Goal: Information Seeking & Learning: Check status

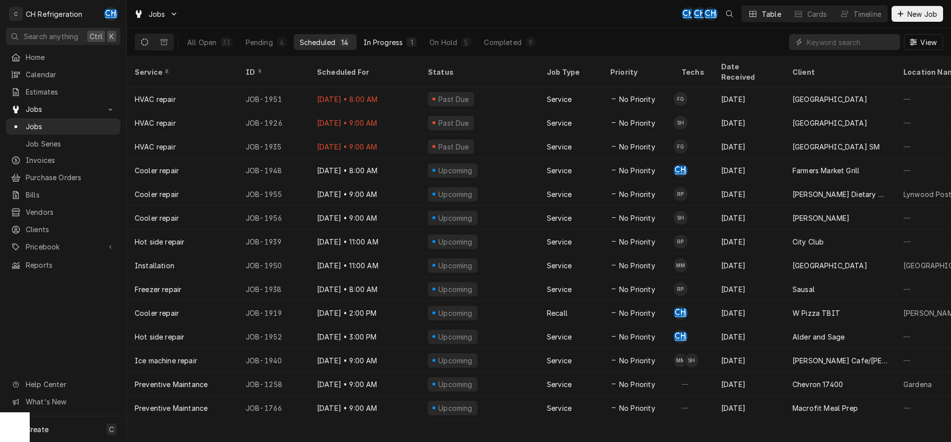
click at [379, 45] on div "In Progress" at bounding box center [384, 42] width 40 height 10
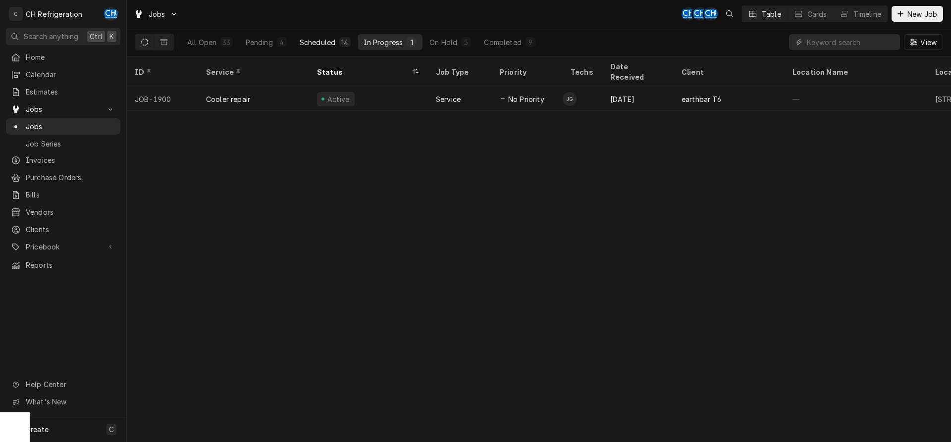
click at [323, 43] on div "Scheduled" at bounding box center [318, 42] width 36 height 10
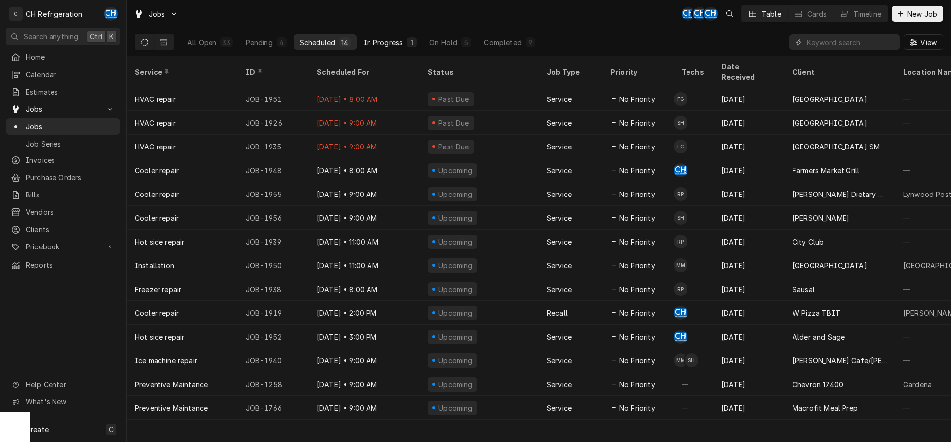
click at [377, 45] on div "In Progress" at bounding box center [384, 42] width 40 height 10
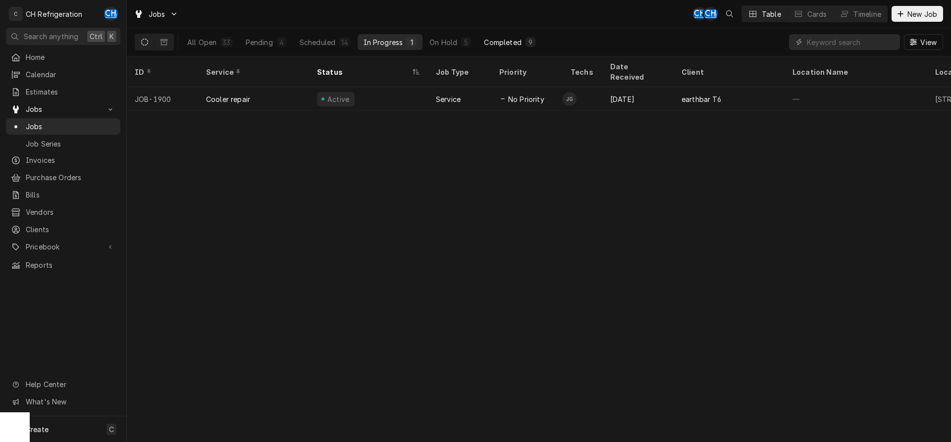
drag, startPoint x: 511, startPoint y: 34, endPoint x: 508, endPoint y: 39, distance: 5.8
click at [511, 34] on div "All Open 33 Pending 4 Scheduled 14 In Progress 1 On Hold 5 Completed 9" at bounding box center [361, 42] width 360 height 28
click at [508, 39] on div "Completed" at bounding box center [502, 42] width 37 height 10
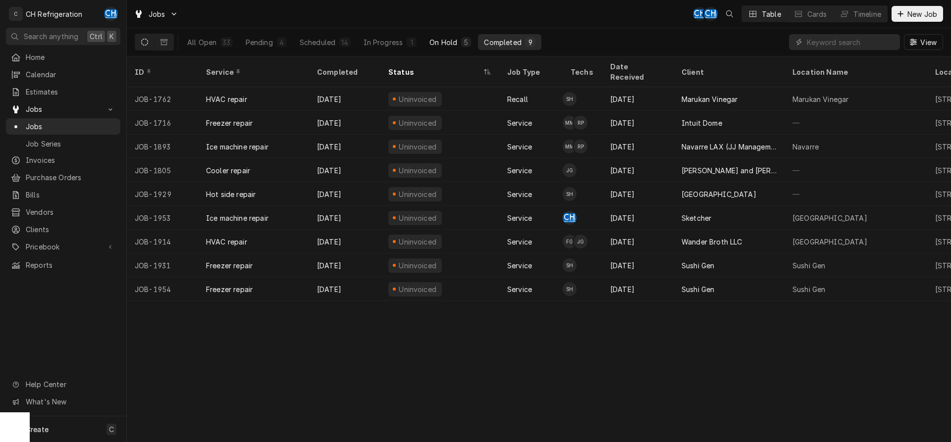
click at [463, 45] on div "5" at bounding box center [466, 42] width 6 height 10
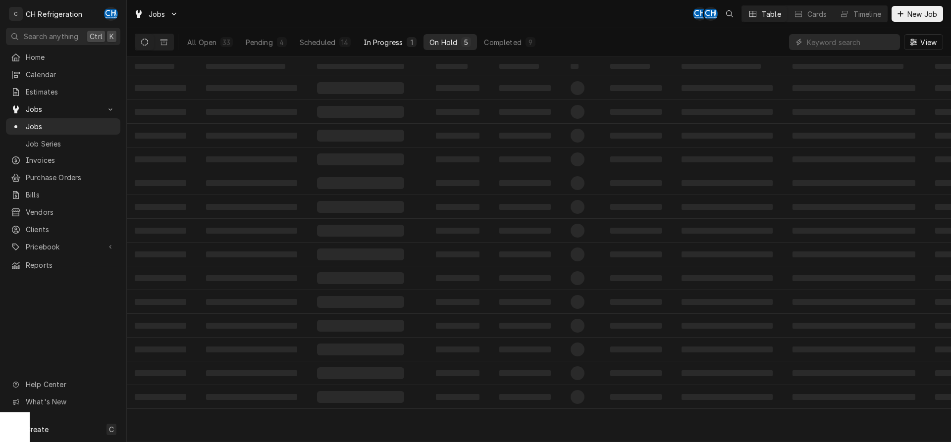
click at [402, 44] on div "In Progress" at bounding box center [384, 42] width 40 height 10
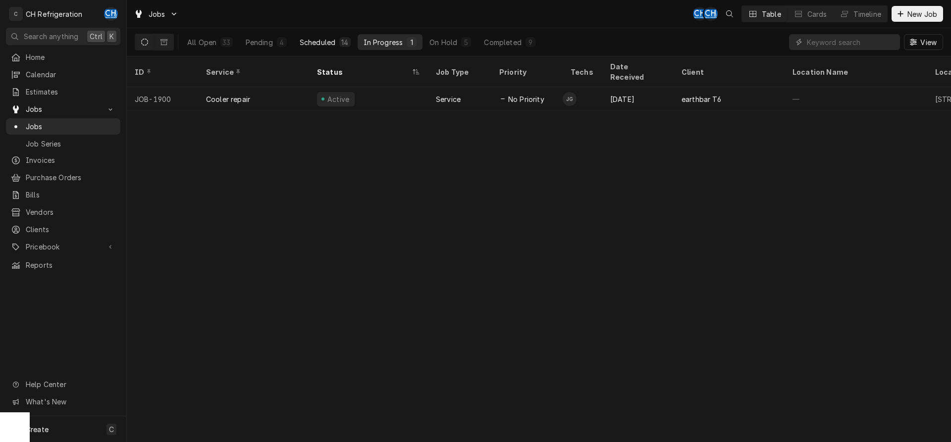
click at [331, 44] on div "Scheduled" at bounding box center [318, 42] width 36 height 10
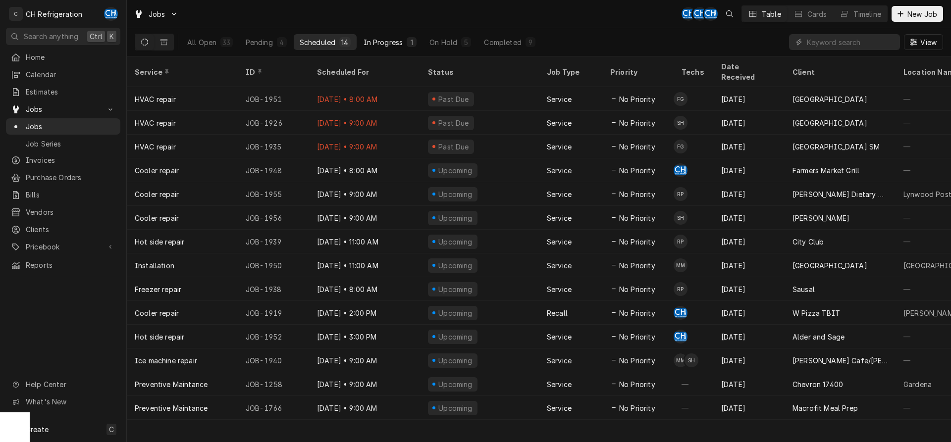
click at [380, 40] on div "In Progress" at bounding box center [384, 42] width 40 height 10
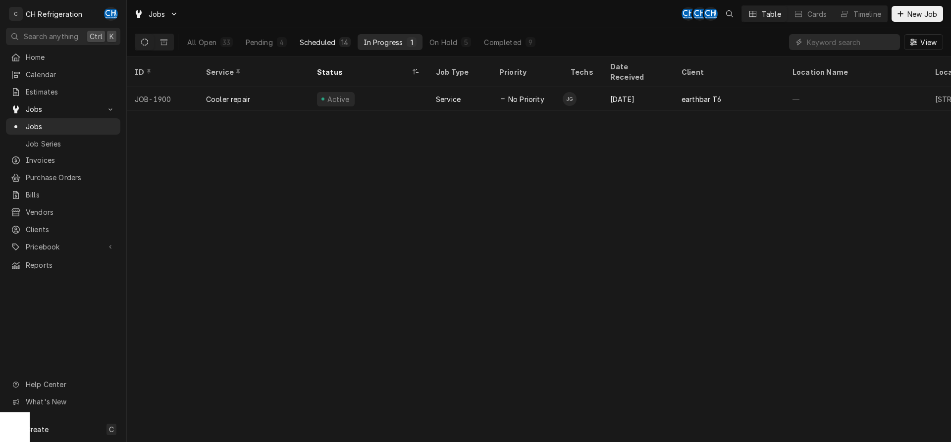
click at [343, 35] on button "Scheduled 14" at bounding box center [325, 42] width 63 height 16
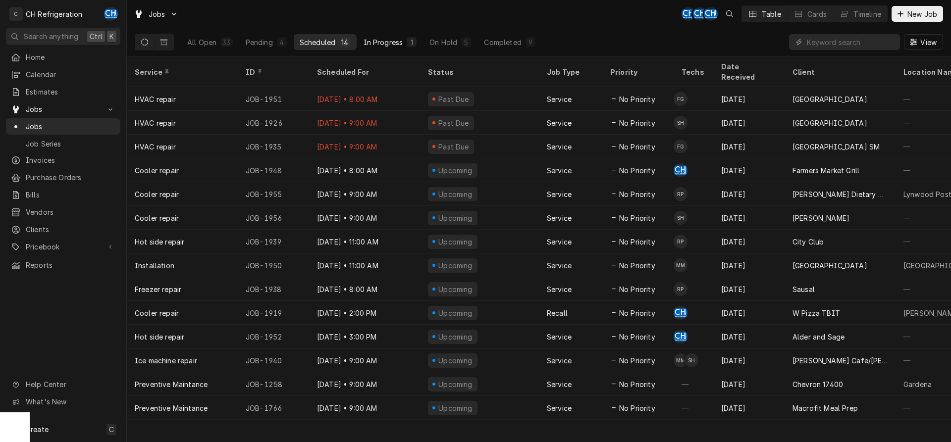
click at [394, 45] on div "In Progress" at bounding box center [384, 42] width 40 height 10
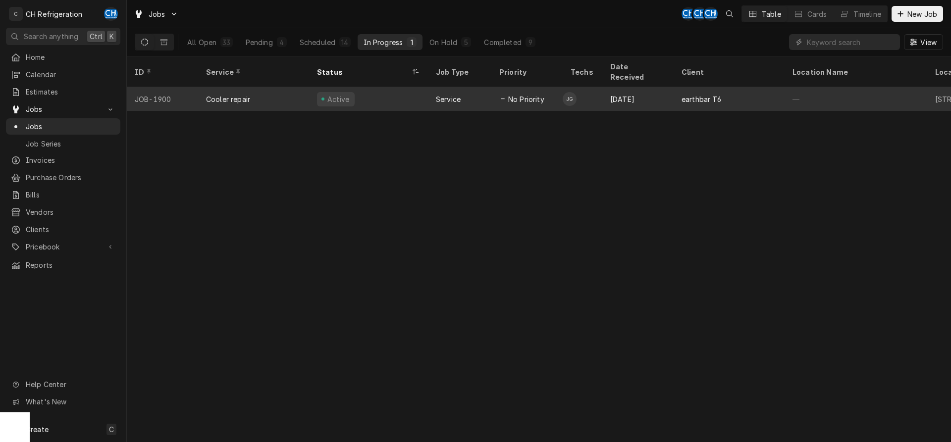
click at [561, 87] on div "No Priority" at bounding box center [526, 99] width 71 height 24
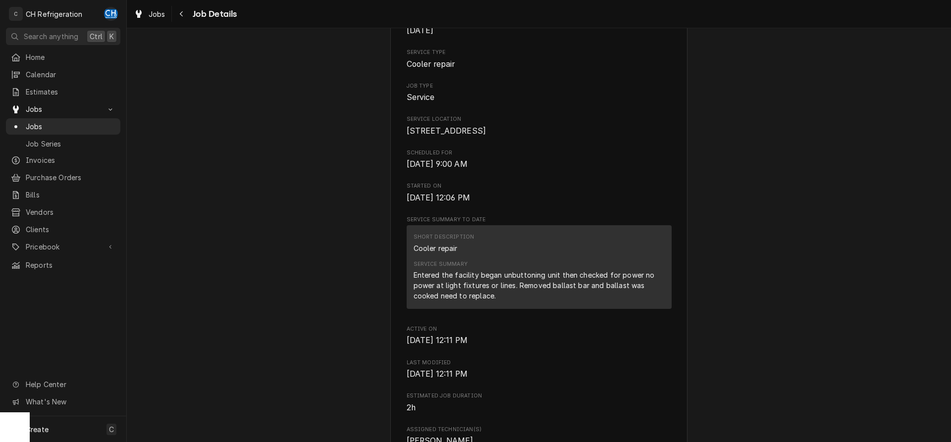
scroll to position [455, 0]
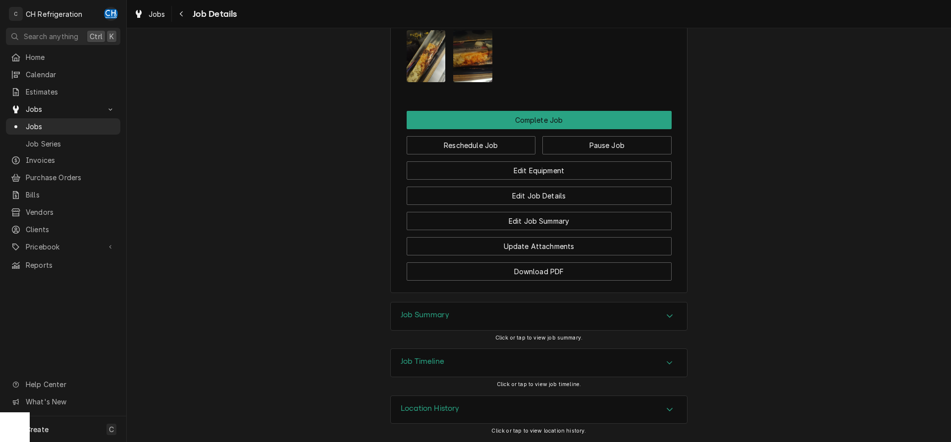
click at [444, 326] on div "Job Summary" at bounding box center [539, 317] width 296 height 28
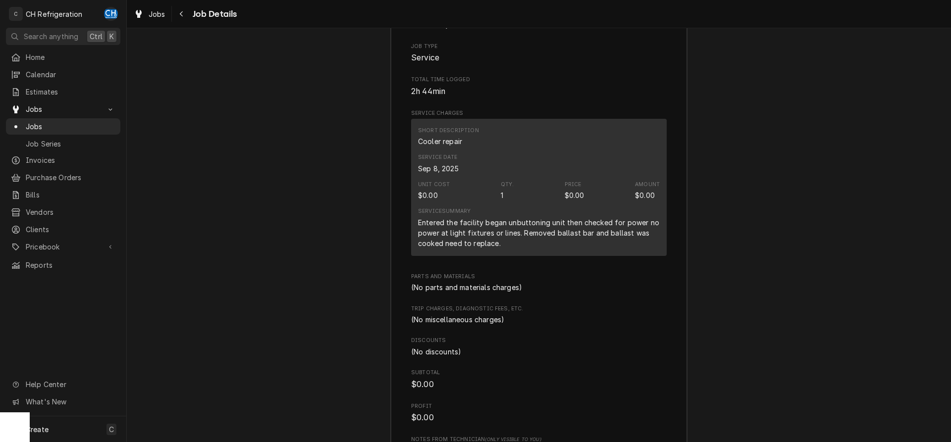
scroll to position [1330, 0]
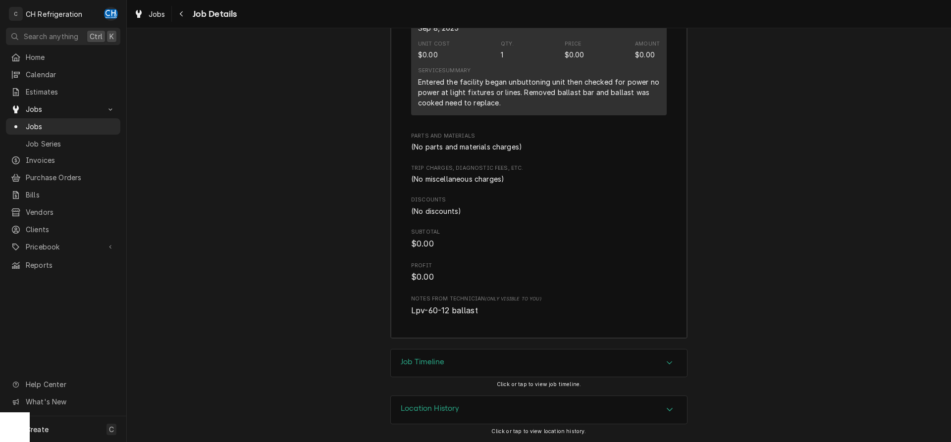
click at [438, 362] on h3 "Job Timeline" at bounding box center [423, 362] width 44 height 9
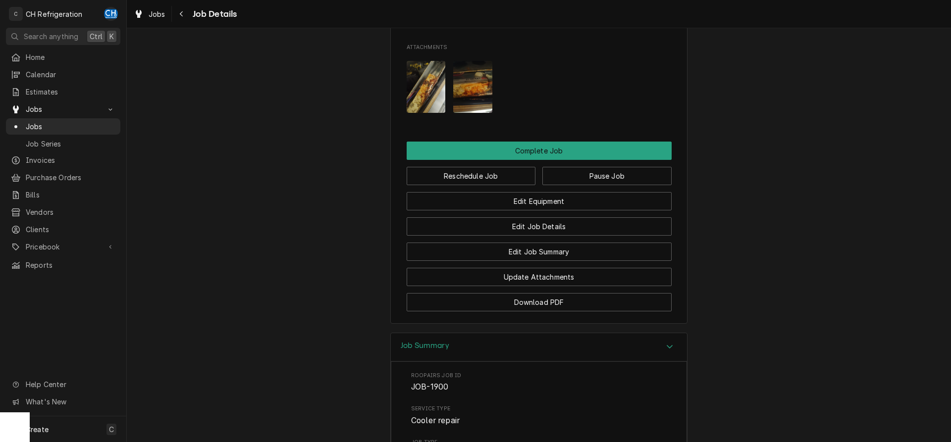
scroll to position [730, 0]
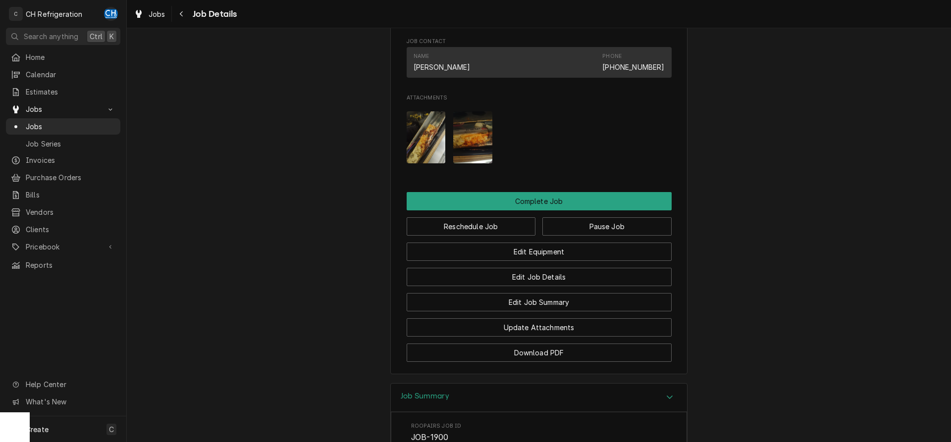
click at [415, 163] on img "Attachments" at bounding box center [426, 137] width 39 height 52
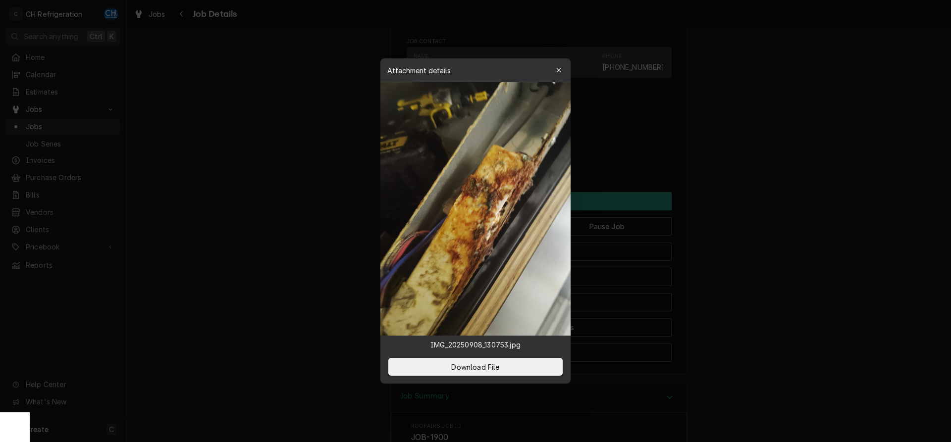
click at [323, 211] on div at bounding box center [475, 221] width 951 height 442
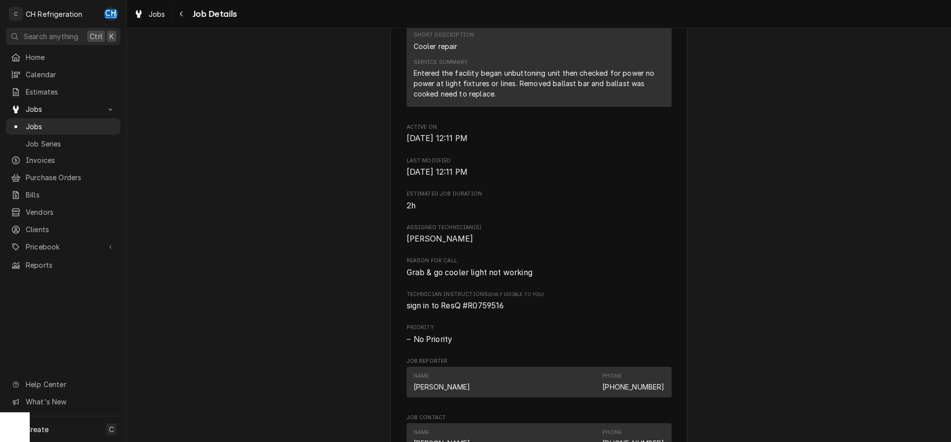
scroll to position [0, 0]
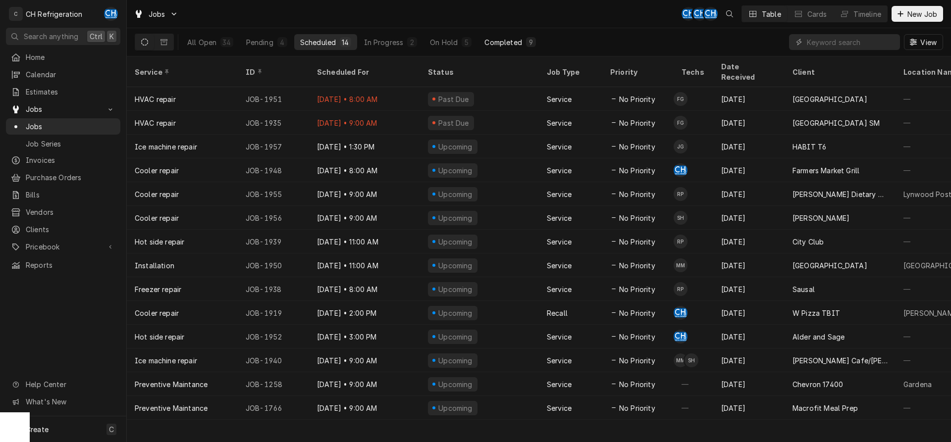
click at [523, 44] on button "Completed 9" at bounding box center [510, 42] width 63 height 16
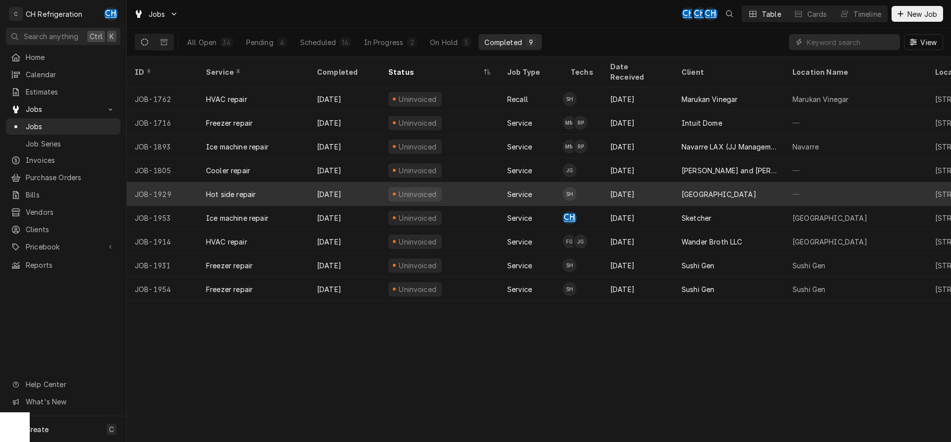
click at [641, 182] on div "[DATE]" at bounding box center [637, 194] width 71 height 24
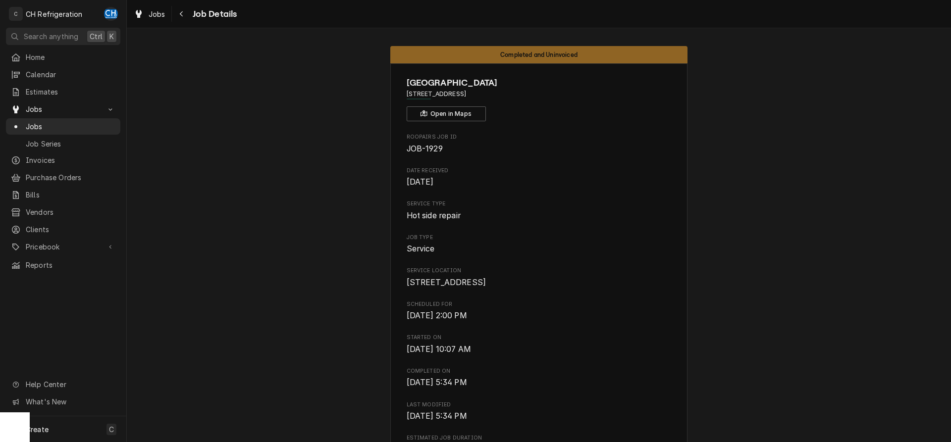
scroll to position [707, 0]
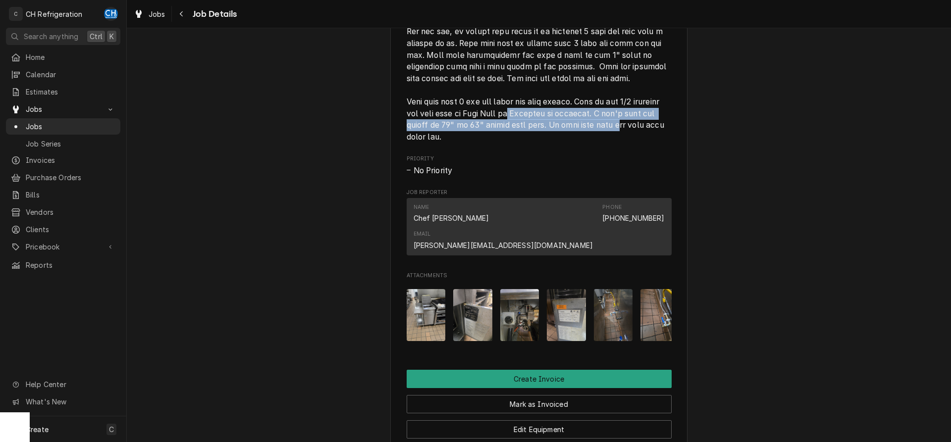
drag, startPoint x: 554, startPoint y: 137, endPoint x: 657, endPoint y: 149, distance: 103.7
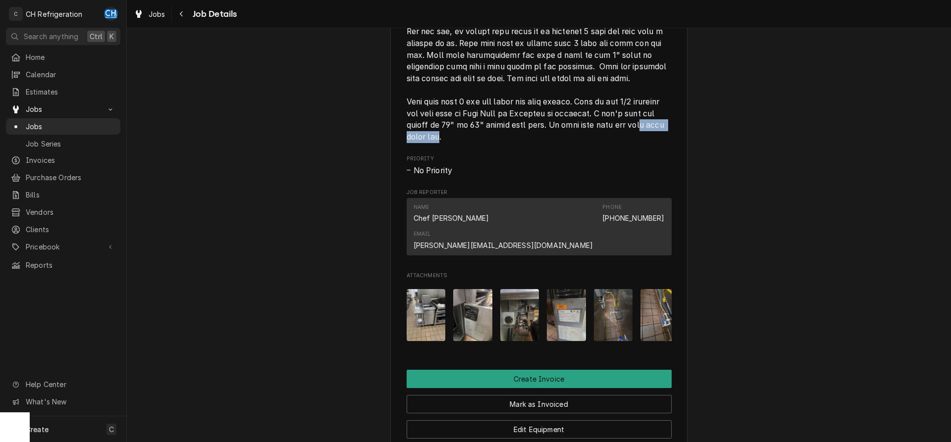
drag, startPoint x: 419, startPoint y: 155, endPoint x: 483, endPoint y: 158, distance: 64.0
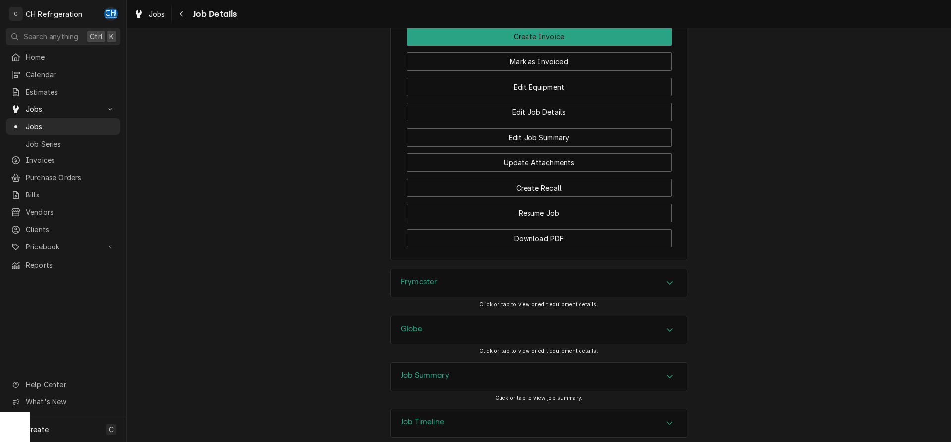
scroll to position [1061, 0]
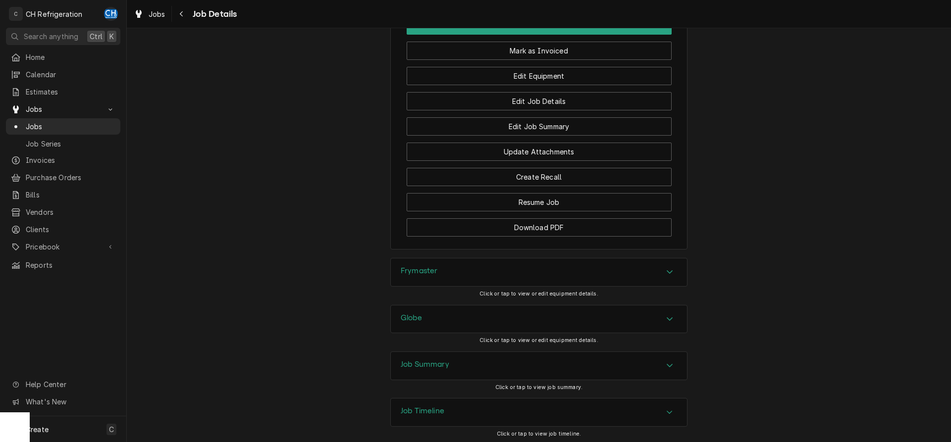
click at [425, 353] on div "Job Summary" at bounding box center [539, 366] width 296 height 28
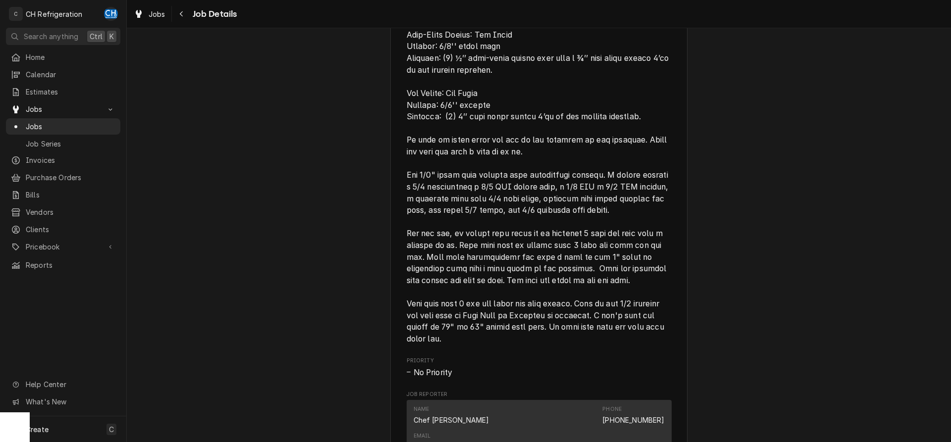
scroll to position [455, 0]
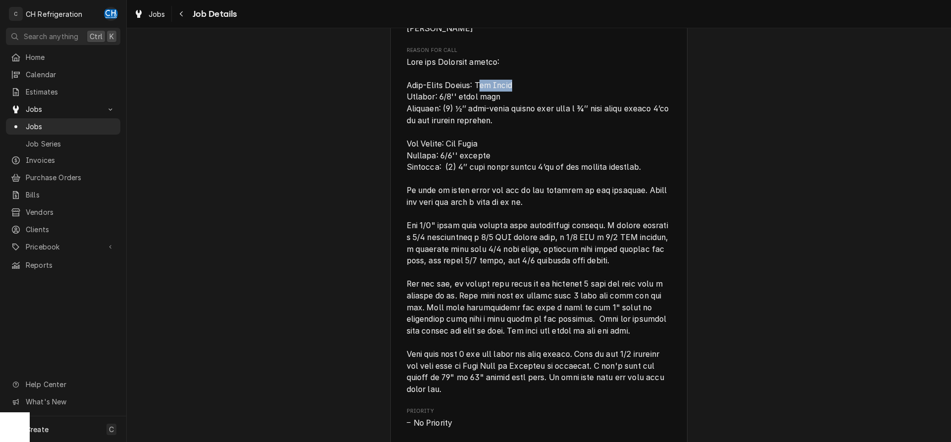
drag, startPoint x: 491, startPoint y: 95, endPoint x: 520, endPoint y: 94, distance: 28.2
click at [524, 94] on span "Reason For Call" at bounding box center [539, 225] width 265 height 339
drag, startPoint x: 407, startPoint y: 107, endPoint x: 507, endPoint y: 109, distance: 100.1
click at [507, 109] on span "Reason For Call" at bounding box center [539, 225] width 265 height 339
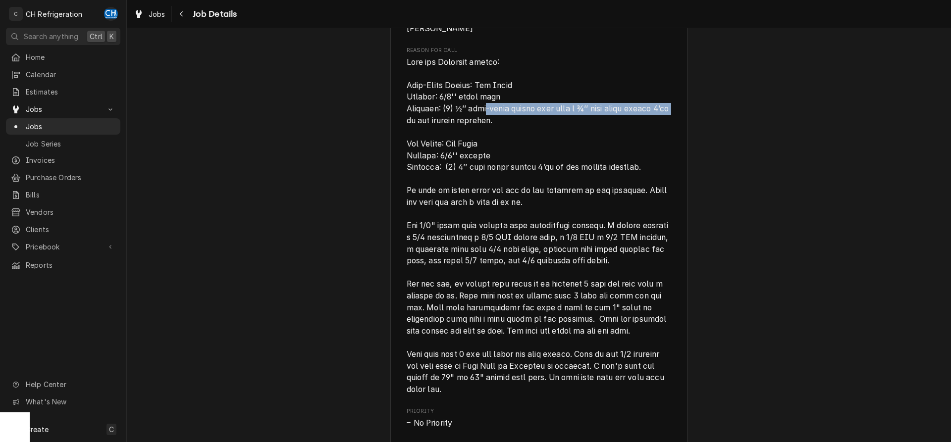
drag, startPoint x: 484, startPoint y: 117, endPoint x: 683, endPoint y: 121, distance: 198.7
click at [683, 121] on div "Patina Olive street 1150 S Olive St Tgl-25, Los Angeles, CA 90015 Open in Maps …" at bounding box center [538, 232] width 297 height 1247
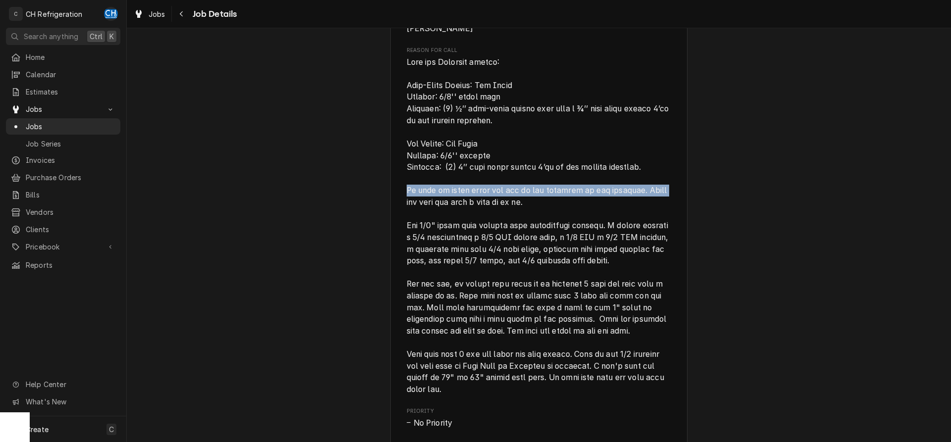
drag, startPoint x: 410, startPoint y: 199, endPoint x: 668, endPoint y: 203, distance: 258.2
click at [668, 203] on span "Reason For Call" at bounding box center [539, 225] width 265 height 339
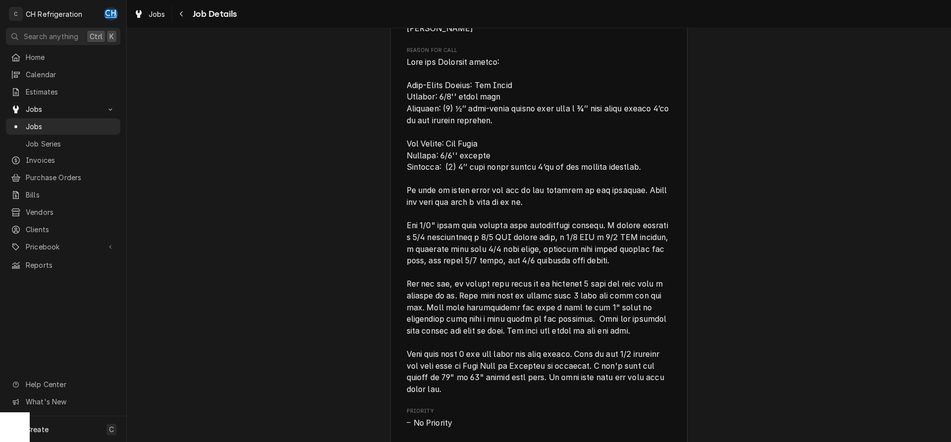
click at [566, 216] on span "Reason For Call" at bounding box center [539, 225] width 265 height 339
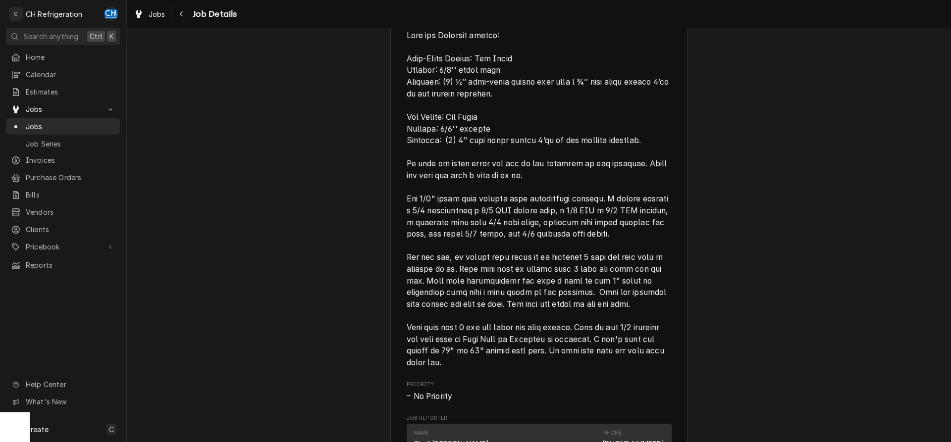
scroll to position [505, 0]
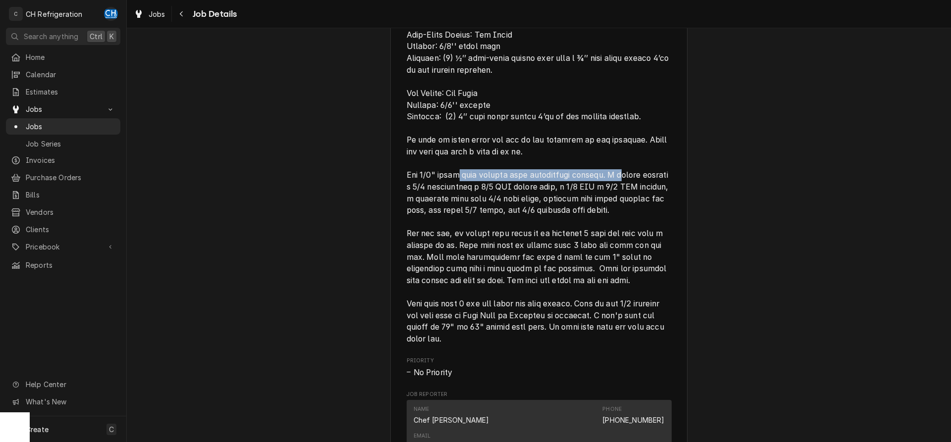
drag, startPoint x: 461, startPoint y: 191, endPoint x: 623, endPoint y: 188, distance: 162.5
click at [623, 188] on span "Reason For Call" at bounding box center [539, 175] width 265 height 337
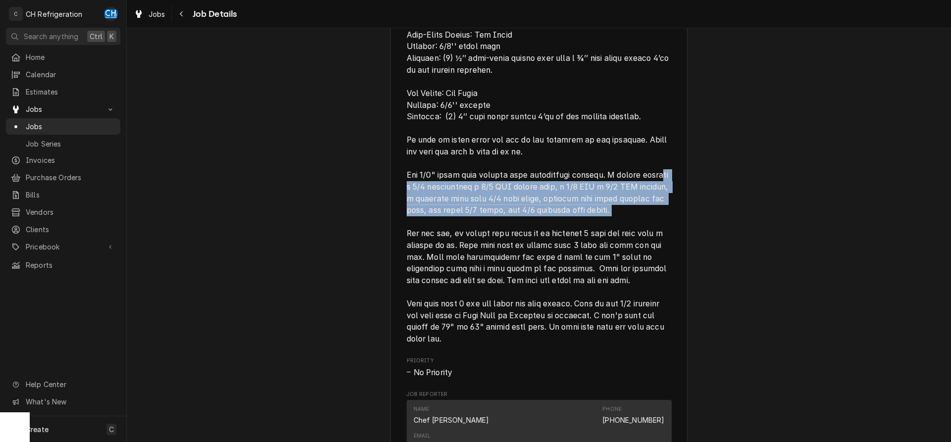
drag, startPoint x: 427, startPoint y: 198, endPoint x: 499, endPoint y: 237, distance: 82.2
click at [499, 237] on span "Reason For Call" at bounding box center [539, 175] width 265 height 339
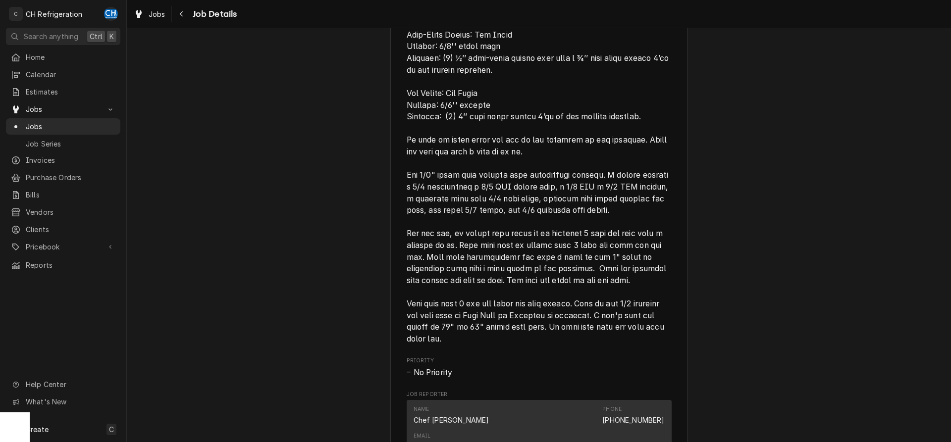
click at [499, 237] on span "Reason For Call" at bounding box center [539, 175] width 265 height 339
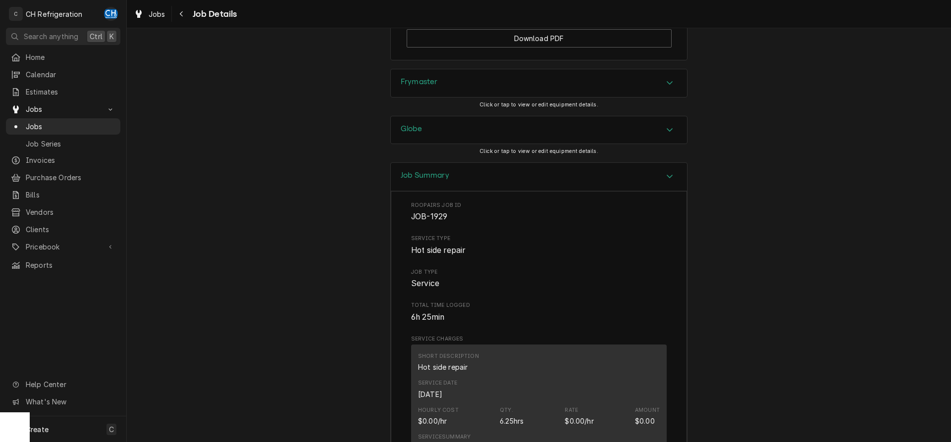
scroll to position [1213, 0]
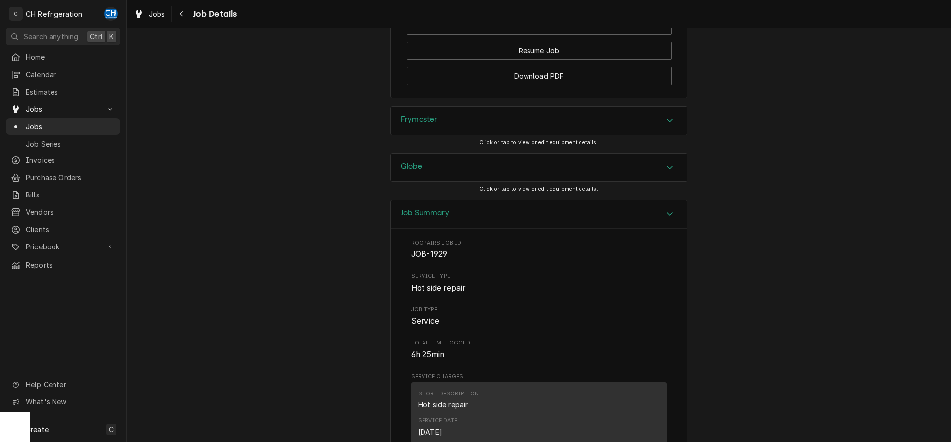
click at [488, 164] on div "Globe" at bounding box center [539, 168] width 296 height 28
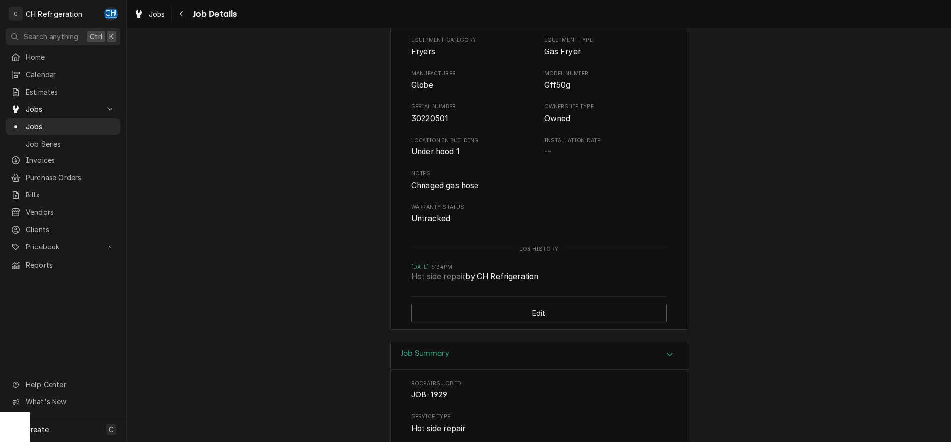
scroll to position [1217, 0]
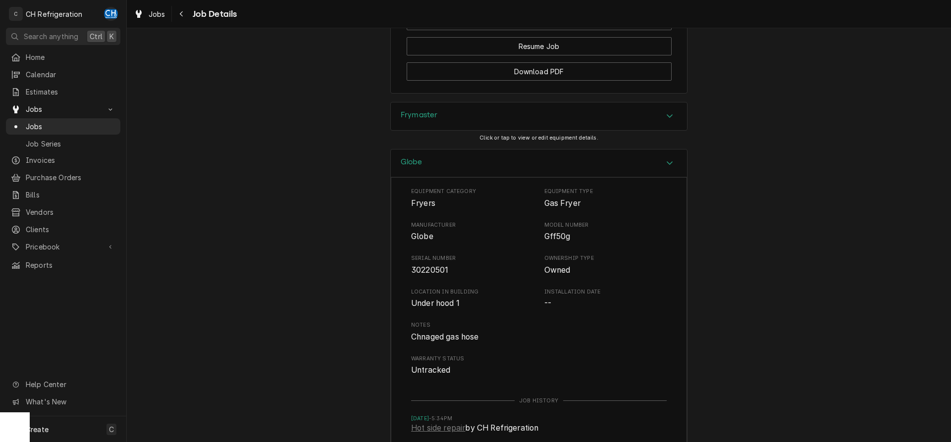
click at [475, 123] on div "Frymaster" at bounding box center [539, 117] width 296 height 28
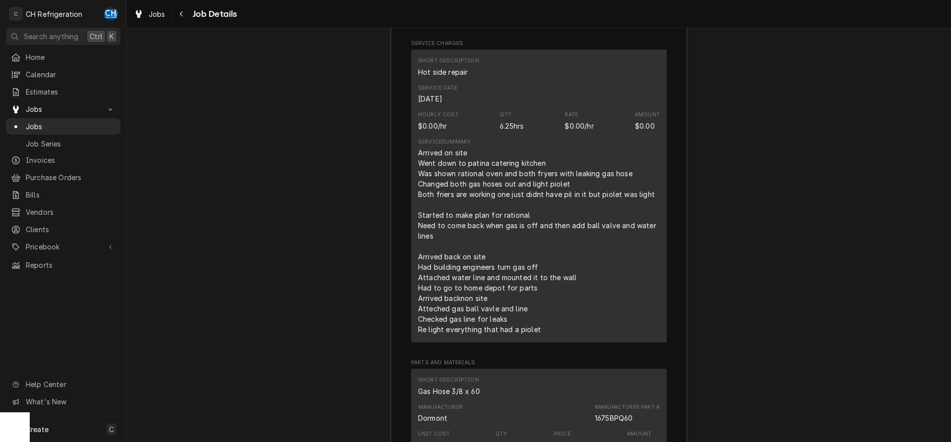
scroll to position [2177, 0]
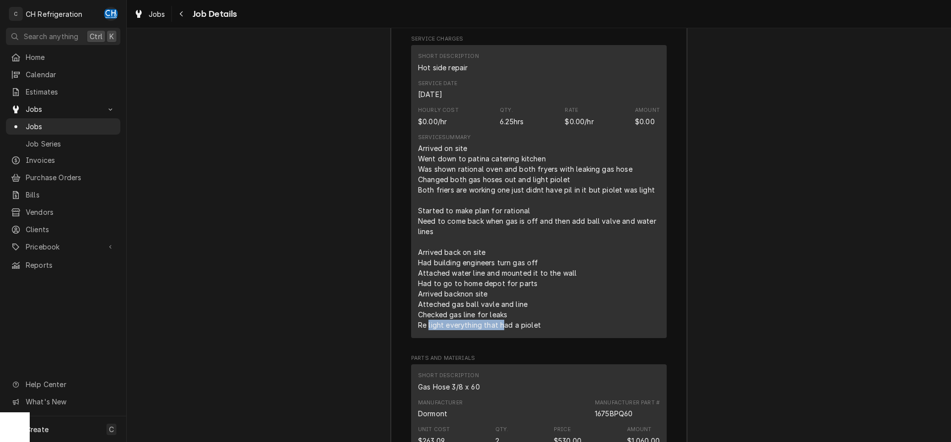
drag, startPoint x: 430, startPoint y: 317, endPoint x: 502, endPoint y: 317, distance: 72.3
click at [502, 317] on div "Arrived on site Went down to patina catering kitchen Was shown rational oven an…" at bounding box center [539, 236] width 242 height 187
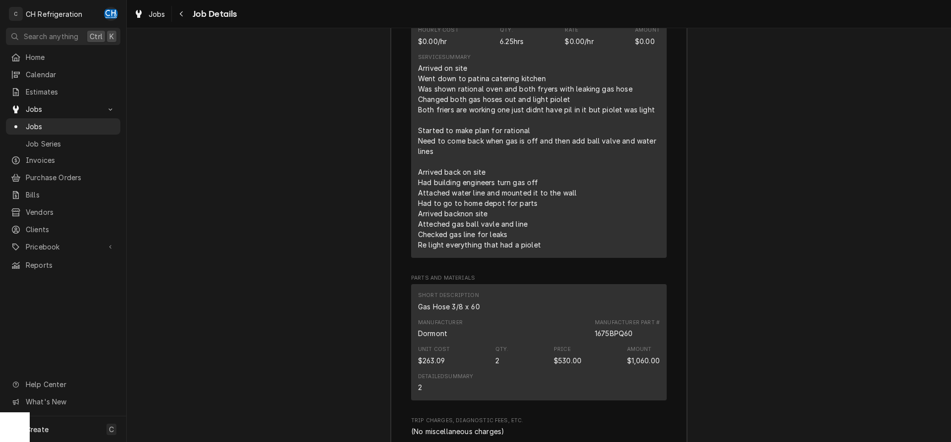
scroll to position [2329, 0]
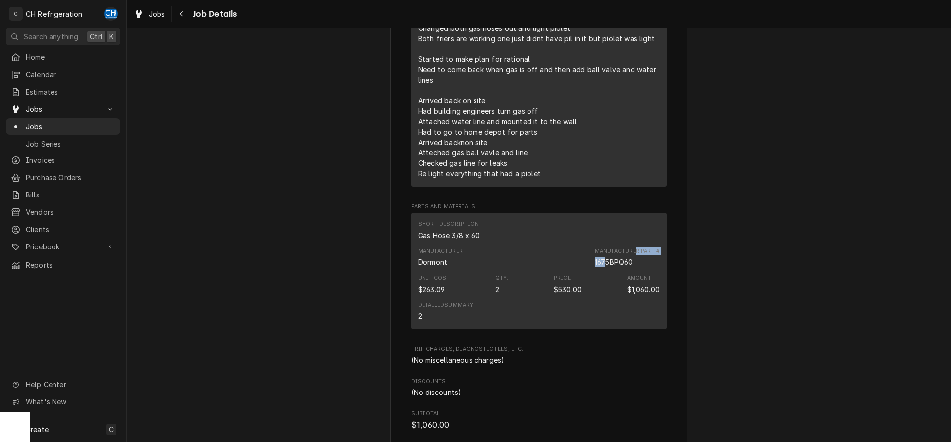
drag, startPoint x: 637, startPoint y: 261, endPoint x: 609, endPoint y: 261, distance: 27.3
click at [609, 261] on div "Manufacturer Part # 1675BPQ60" at bounding box center [627, 258] width 65 height 20
click at [610, 260] on div "1675BPQ60" at bounding box center [614, 262] width 38 height 10
drag, startPoint x: 633, startPoint y: 258, endPoint x: 597, endPoint y: 262, distance: 35.9
click at [597, 262] on div "1675BPQ60" at bounding box center [614, 262] width 38 height 10
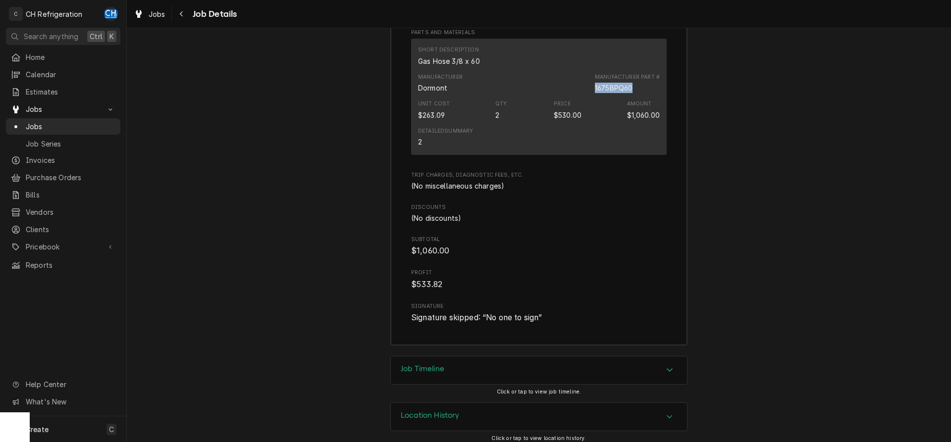
scroll to position [2508, 0]
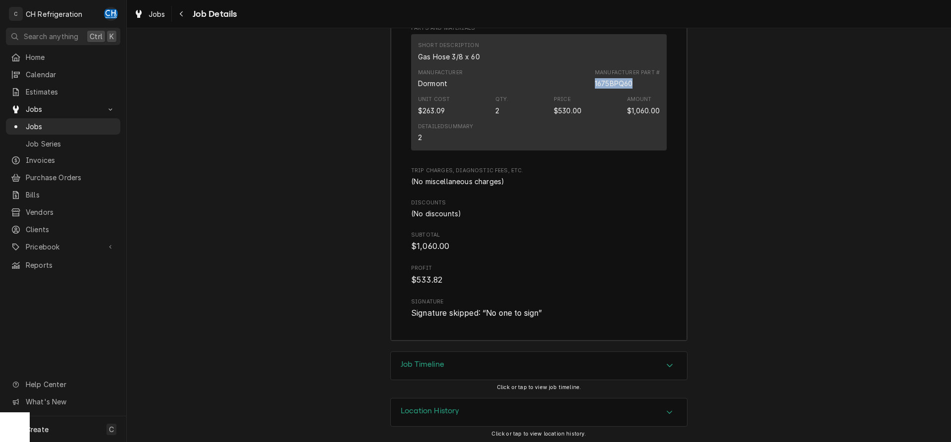
click at [463, 358] on div "Job Timeline" at bounding box center [539, 366] width 296 height 28
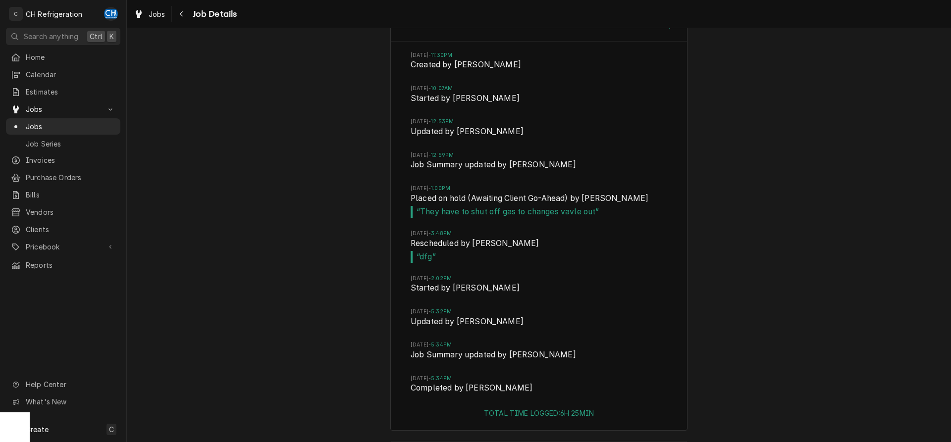
scroll to position [2862, 0]
